Goal: Share content

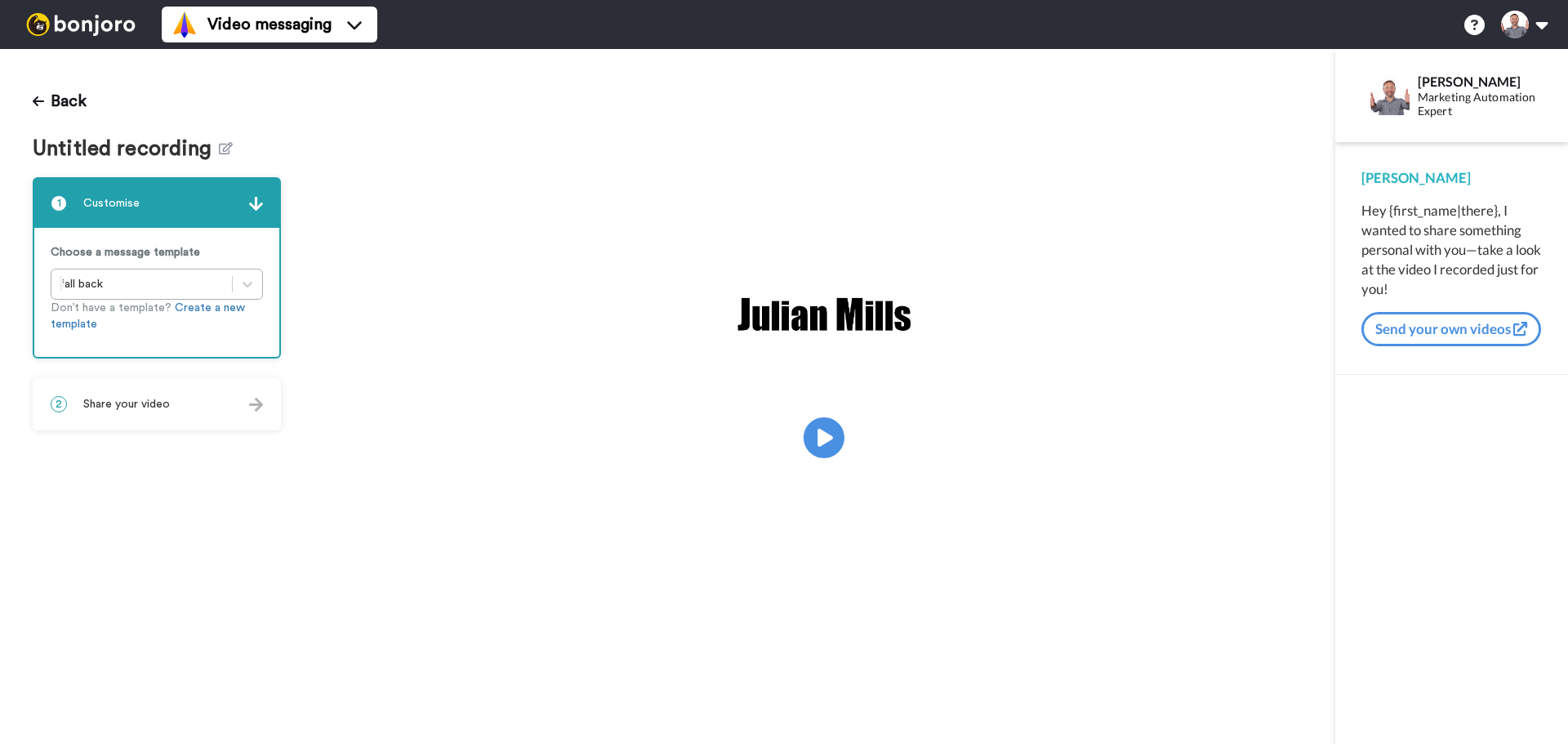
click at [129, 396] on span "Share your video" at bounding box center [127, 404] width 87 height 17
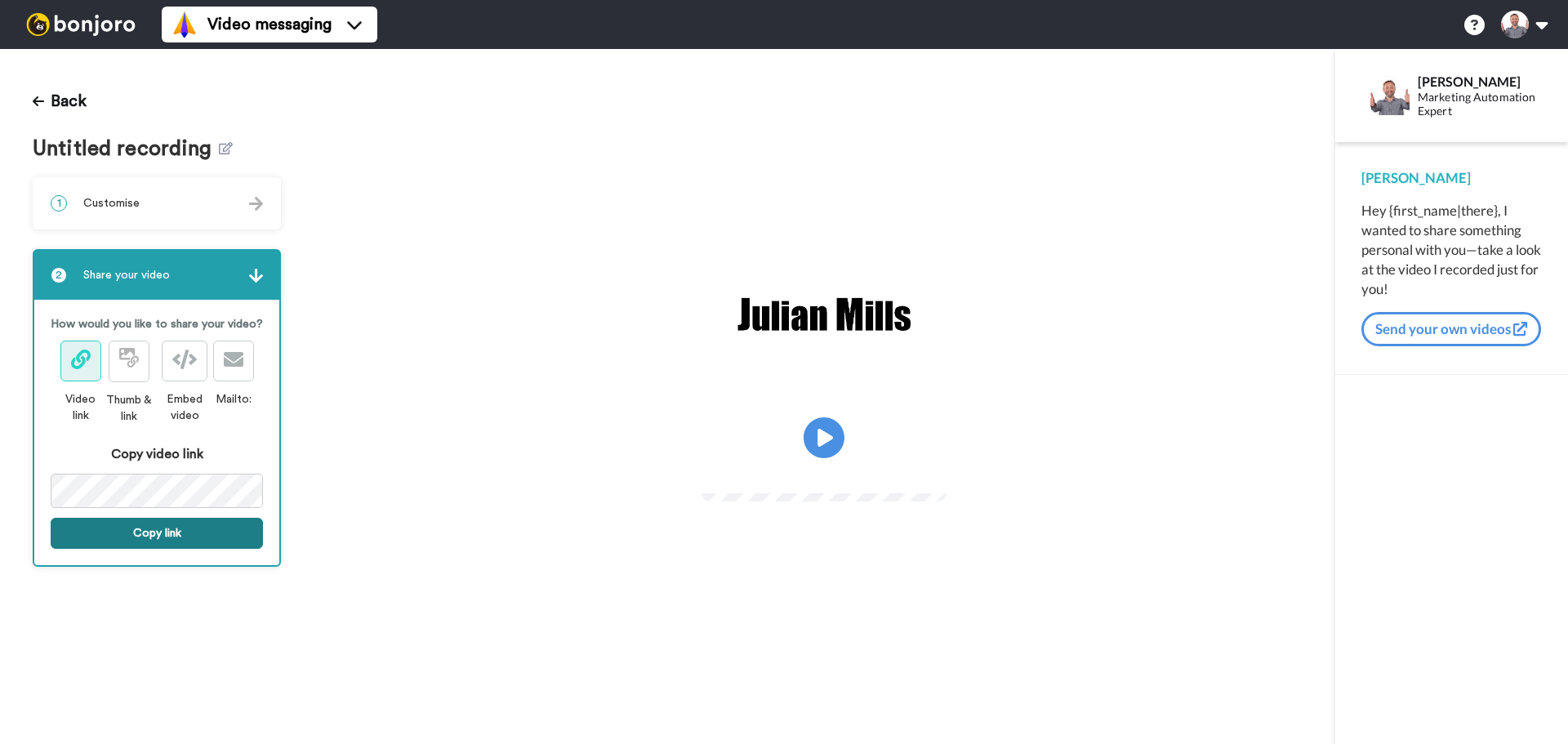
click at [152, 534] on button "Copy link" at bounding box center [157, 533] width 212 height 31
